Goal: Entertainment & Leisure: Browse casually

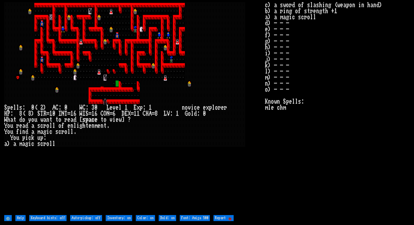
click at [252, 150] on larn at bounding box center [134, 107] width 261 height 211
